Goal: Information Seeking & Learning: Understand process/instructions

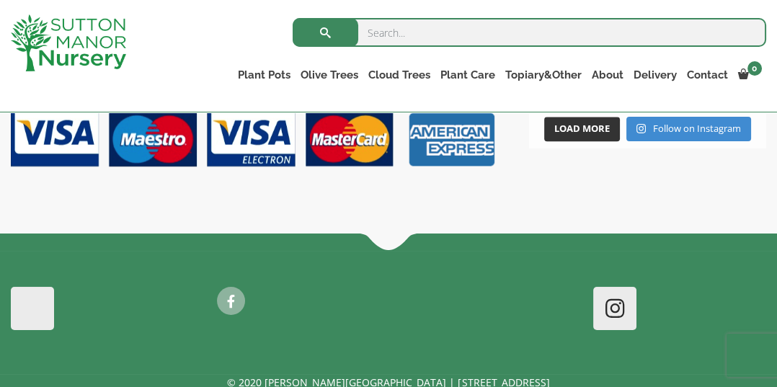
scroll to position [2340, 0]
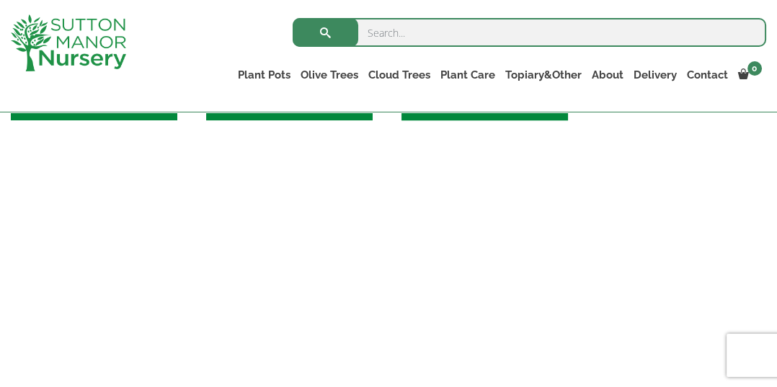
scroll to position [1709, 0]
